Goal: Communication & Community: Share content

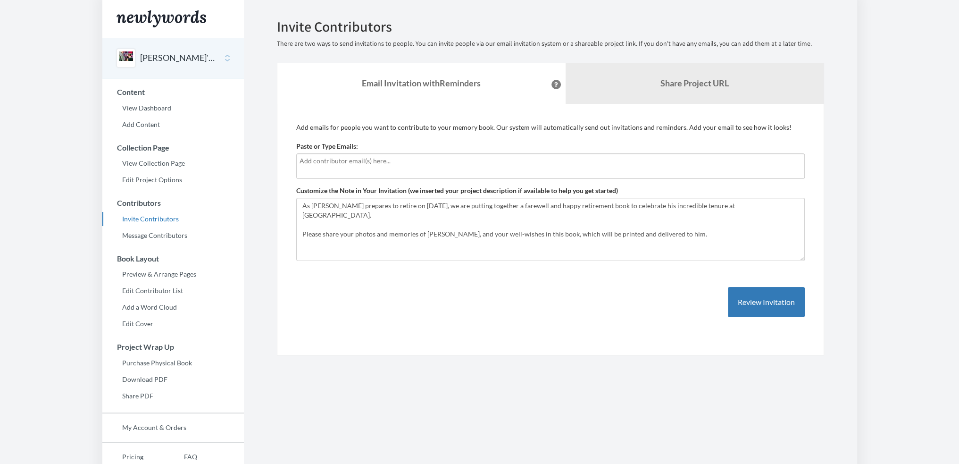
click at [371, 160] on input "text" at bounding box center [551, 161] width 502 height 10
click at [332, 158] on input "text" at bounding box center [551, 161] width 502 height 10
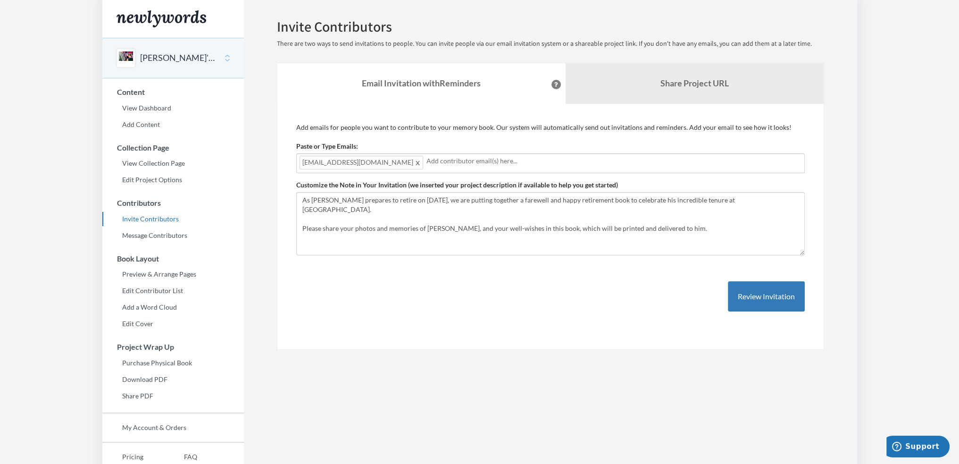
click at [433, 167] on div "[EMAIL_ADDRESS][DOMAIN_NAME]" at bounding box center [550, 163] width 509 height 20
click at [587, 154] on div "[EMAIL_ADDRESS][DOMAIN_NAME] [EMAIL_ADDRESS][DOMAIN_NAME]" at bounding box center [550, 163] width 509 height 20
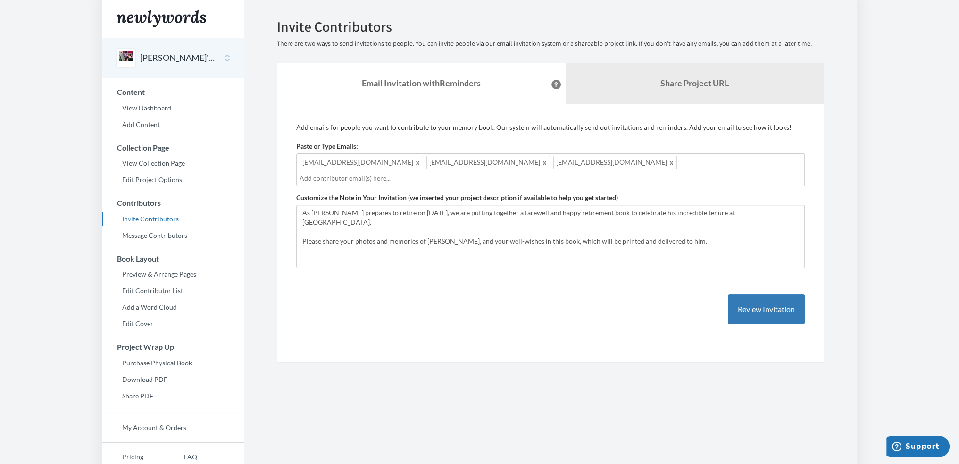
click at [638, 163] on div "[EMAIL_ADDRESS][DOMAIN_NAME] [EMAIL_ADDRESS][DOMAIN_NAME] [EMAIL_ADDRESS][DOMAI…" at bounding box center [550, 169] width 509 height 33
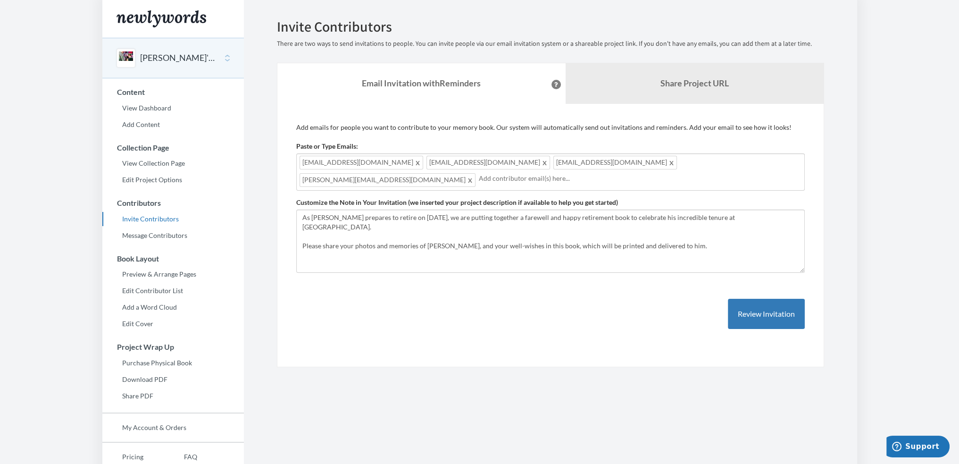
drag, startPoint x: 726, startPoint y: 150, endPoint x: 726, endPoint y: 159, distance: 9.0
click at [726, 154] on div "Paste or Type Emails: [EMAIL_ADDRESS][DOMAIN_NAME],[EMAIL_ADDRESS][DOMAIN_NAME]…" at bounding box center [550, 166] width 509 height 49
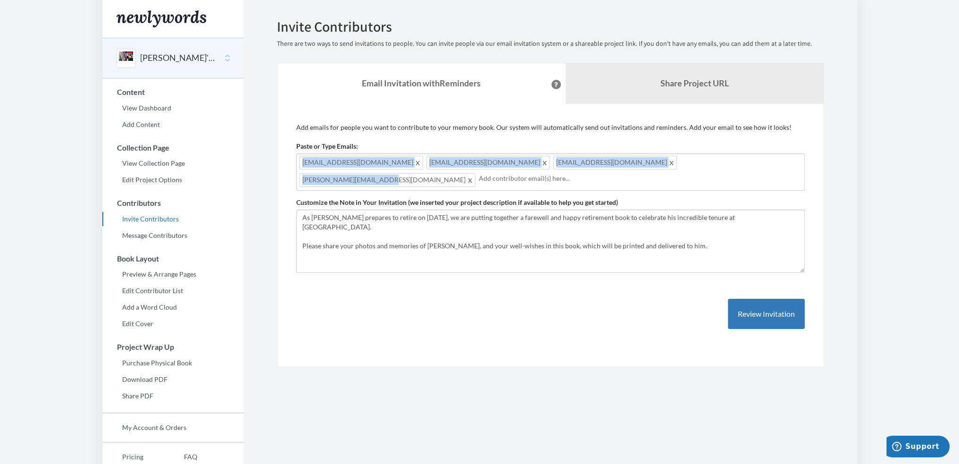
click at [726, 159] on div "[EMAIL_ADDRESS][DOMAIN_NAME] [EMAIL_ADDRESS][DOMAIN_NAME] [EMAIL_ADDRESS][DOMAI…" at bounding box center [550, 171] width 509 height 37
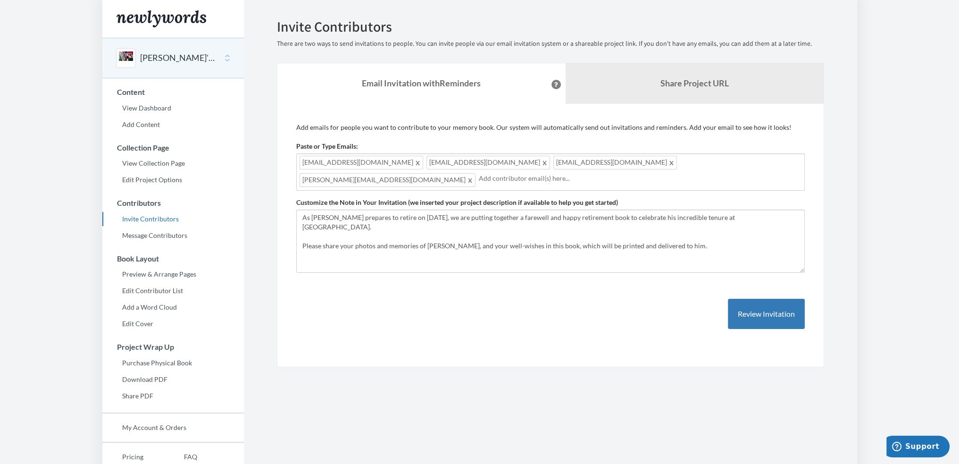
click at [729, 165] on div "[EMAIL_ADDRESS][DOMAIN_NAME] [EMAIL_ADDRESS][DOMAIN_NAME] [EMAIL_ADDRESS][DOMAI…" at bounding box center [550, 171] width 509 height 37
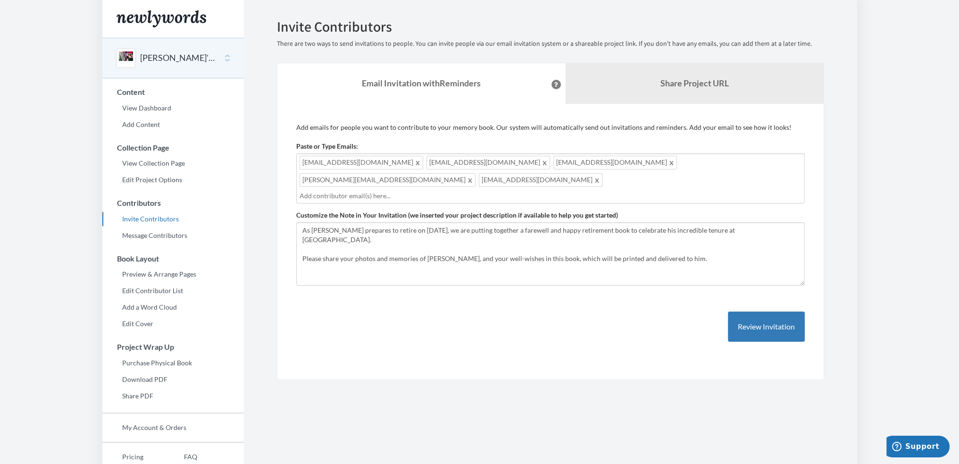
click at [444, 191] on input "text" at bounding box center [551, 196] width 502 height 10
click at [534, 183] on div "[EMAIL_ADDRESS][DOMAIN_NAME] [EMAIL_ADDRESS][DOMAIN_NAME] [EMAIL_ADDRESS][DOMAI…" at bounding box center [550, 178] width 509 height 50
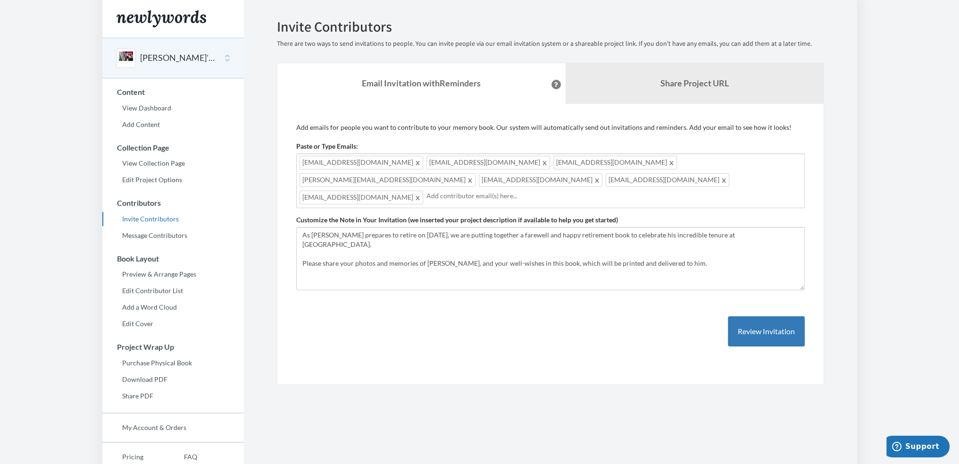
click at [607, 189] on div "[EMAIL_ADDRESS][DOMAIN_NAME] [EMAIL_ADDRESS][DOMAIN_NAME] [EMAIL_ADDRESS][DOMAI…" at bounding box center [550, 180] width 509 height 55
click at [673, 198] on input "text" at bounding box center [678, 196] width 248 height 10
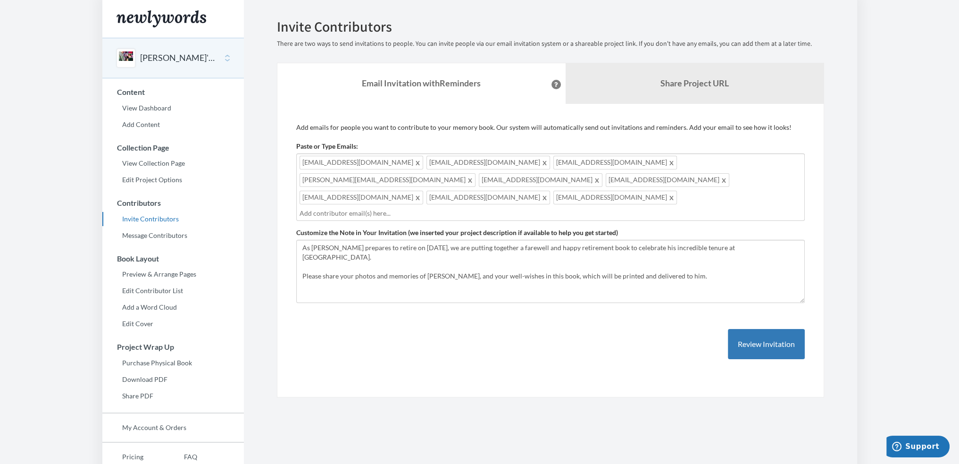
click at [487, 202] on div "[EMAIL_ADDRESS][DOMAIN_NAME] [EMAIL_ADDRESS][DOMAIN_NAME] [EMAIL_ADDRESS][DOMAI…" at bounding box center [550, 186] width 509 height 67
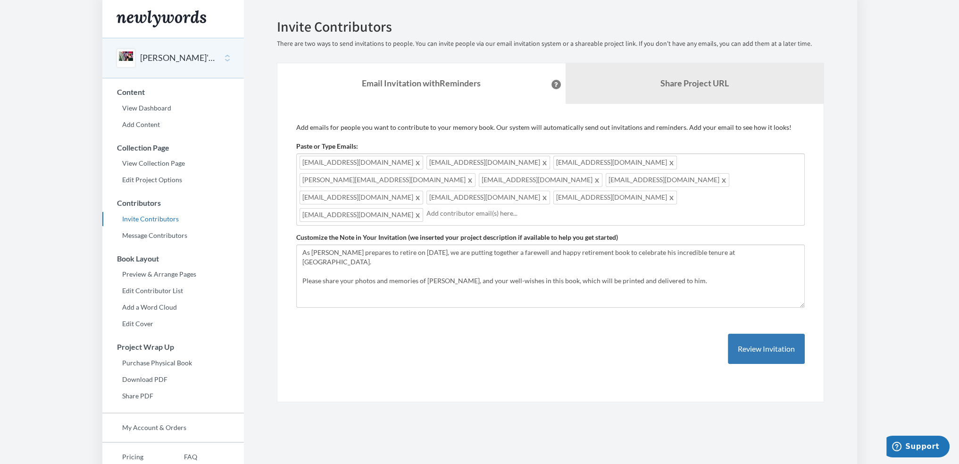
click at [649, 202] on div "[EMAIL_ADDRESS][DOMAIN_NAME] [EMAIL_ADDRESS][DOMAIN_NAME] [EMAIL_ADDRESS][DOMAI…" at bounding box center [550, 189] width 509 height 72
click at [554, 210] on input "text" at bounding box center [678, 213] width 248 height 10
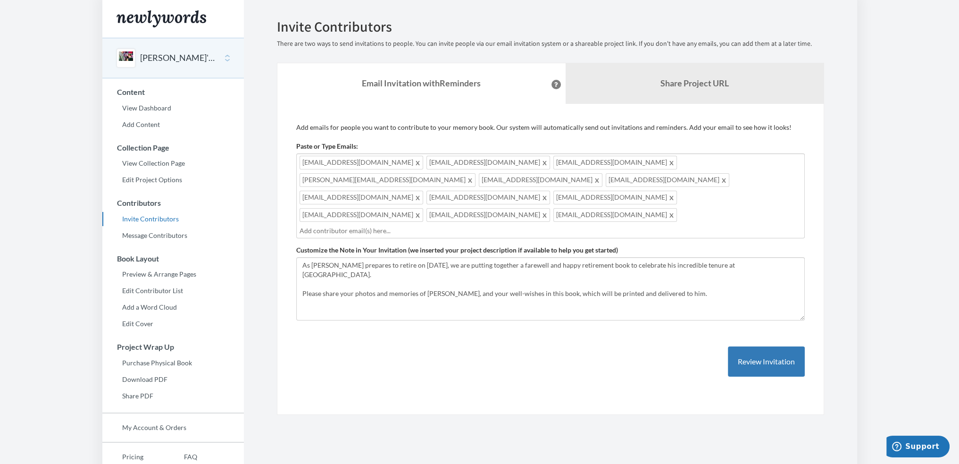
click at [528, 359] on div "Add emails for people you want to contribute to your memory book. Our system wi…" at bounding box center [550, 259] width 509 height 273
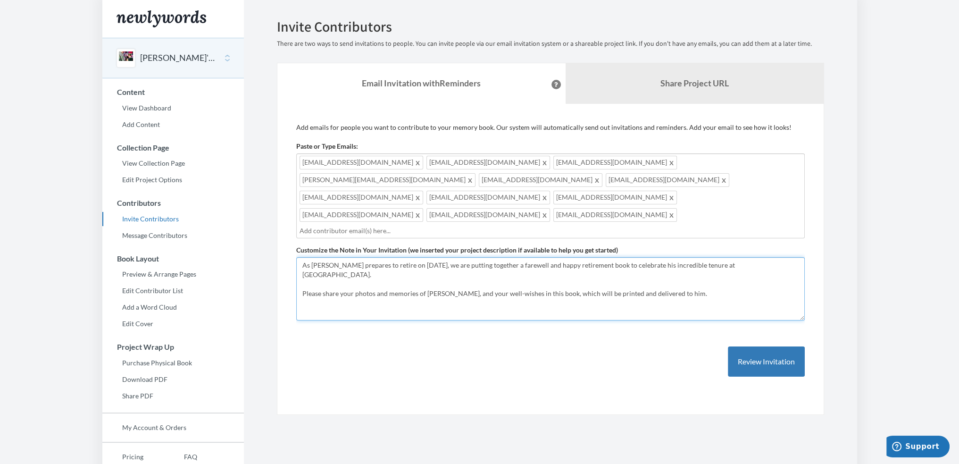
click at [461, 288] on textarea "As [PERSON_NAME] prepares to retire on [DATE], we are putting together a farewe…" at bounding box center [550, 288] width 509 height 63
click at [434, 257] on textarea "As [PERSON_NAME] prepares to retire on [DATE], we are putting together a farewe…" at bounding box center [550, 288] width 509 height 63
click at [433, 257] on textarea "As [PERSON_NAME] prepares to retire on [DATE], we are putting together a farewe…" at bounding box center [550, 288] width 509 height 63
click at [302, 257] on textarea "As [PERSON_NAME] prepares to retire on [DATE], we are putting together a farewe…" at bounding box center [550, 288] width 509 height 63
click at [302, 263] on textarea "As [PERSON_NAME] prepares to retire on [DATE], we are putting together a farewe…" at bounding box center [550, 288] width 509 height 63
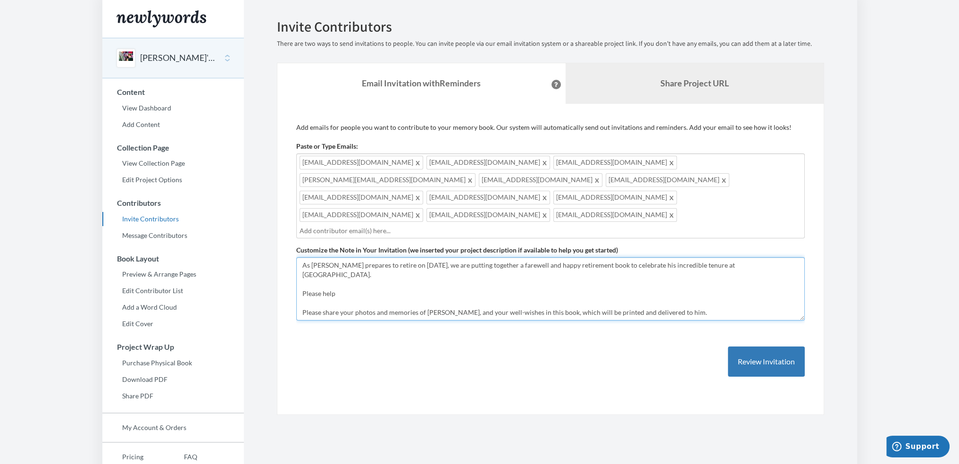
type textarea "As [PERSON_NAME] prepares to retire on [DATE], we are putting together a farewe…"
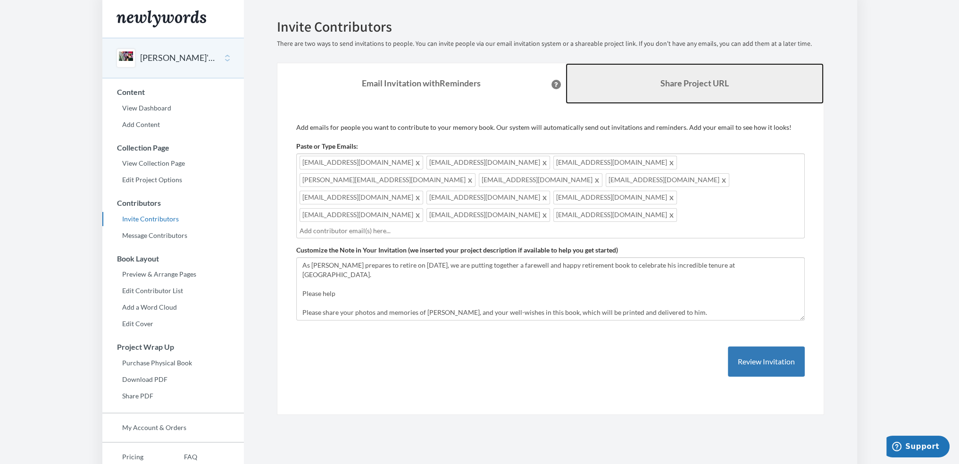
click at [707, 80] on b "Share Project URL" at bounding box center [695, 83] width 68 height 10
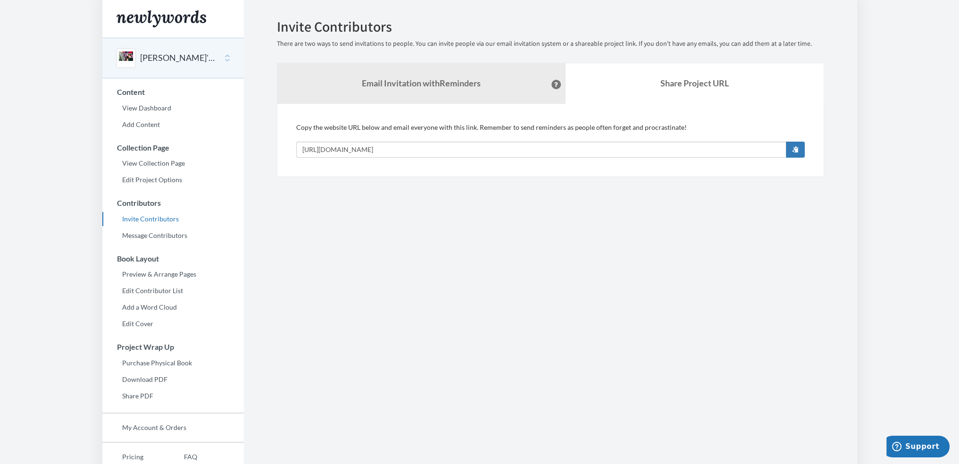
click at [378, 129] on div "Copy the website URL below and email everyone with this link. Remember to send …" at bounding box center [550, 140] width 509 height 35
drag, startPoint x: 308, startPoint y: 125, endPoint x: 516, endPoint y: 127, distance: 208.6
click at [516, 127] on div "Copy the website URL below and email everyone with this link. Remember to send …" at bounding box center [550, 140] width 509 height 35
click at [411, 149] on input "[URL][DOMAIN_NAME]" at bounding box center [541, 150] width 490 height 16
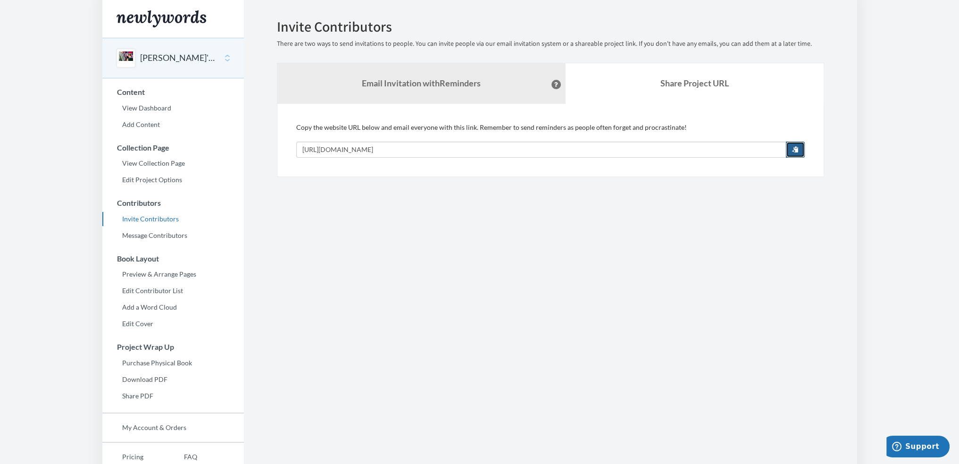
click at [799, 151] on button "button" at bounding box center [795, 150] width 19 height 16
click at [645, 218] on section "Emails have been sent! Invite Contributors There are two ways to send invitatio…" at bounding box center [550, 258] width 613 height 516
click at [432, 206] on section "Emails have been sent! Invite Contributors There are two ways to send invitatio…" at bounding box center [550, 258] width 613 height 516
click at [465, 217] on section "Emails have been sent! Invite Contributors There are two ways to send invitatio…" at bounding box center [550, 258] width 613 height 516
click at [131, 107] on link "View Dashboard" at bounding box center [173, 108] width 142 height 14
